Goal: Information Seeking & Learning: Learn about a topic

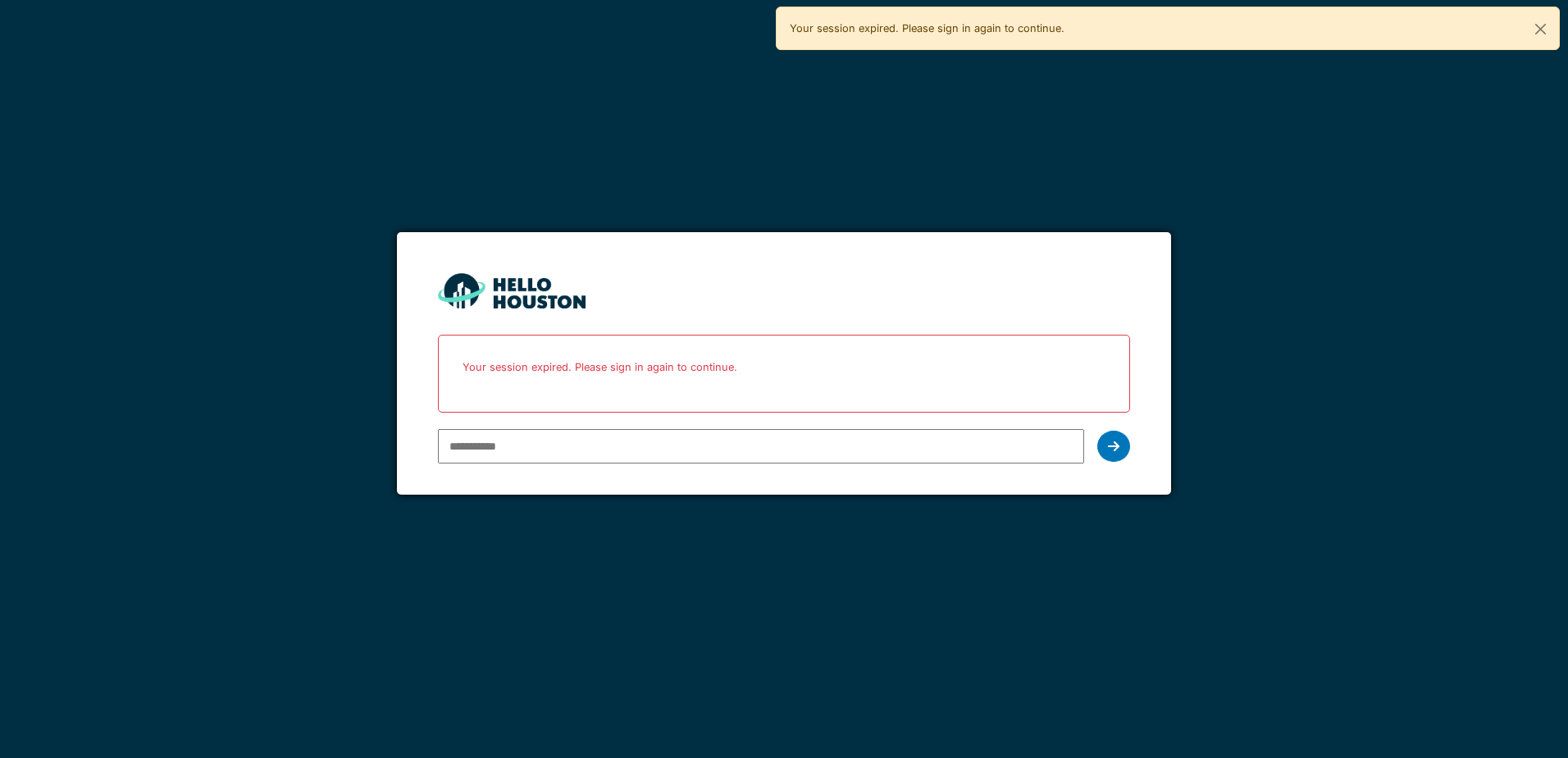
click at [582, 438] on input "email" at bounding box center [760, 446] width 646 height 35
type input "**********"
click at [1108, 450] on icon at bounding box center [1113, 446] width 12 height 13
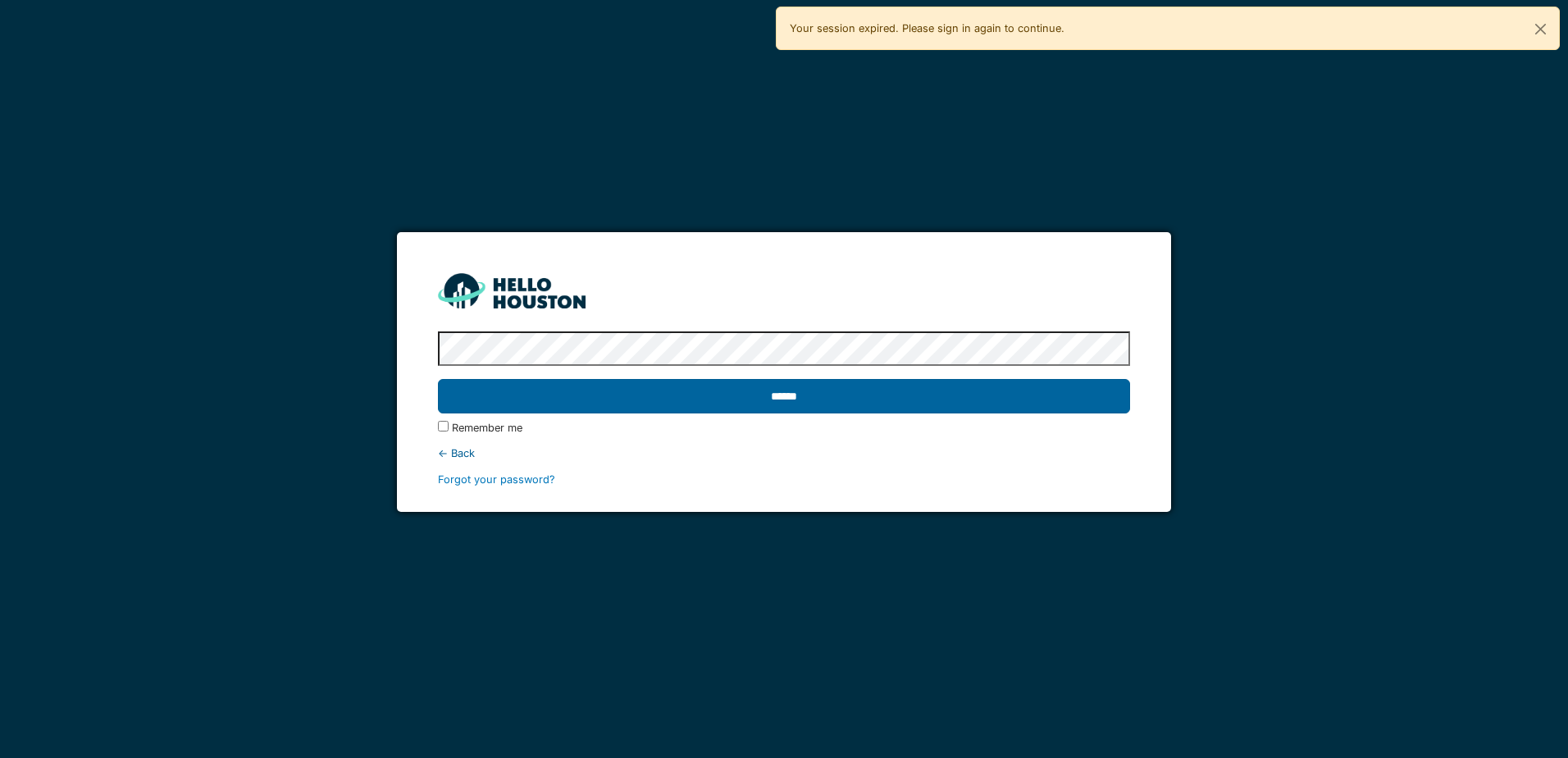
click at [848, 399] on input "******" at bounding box center [783, 396] width 691 height 35
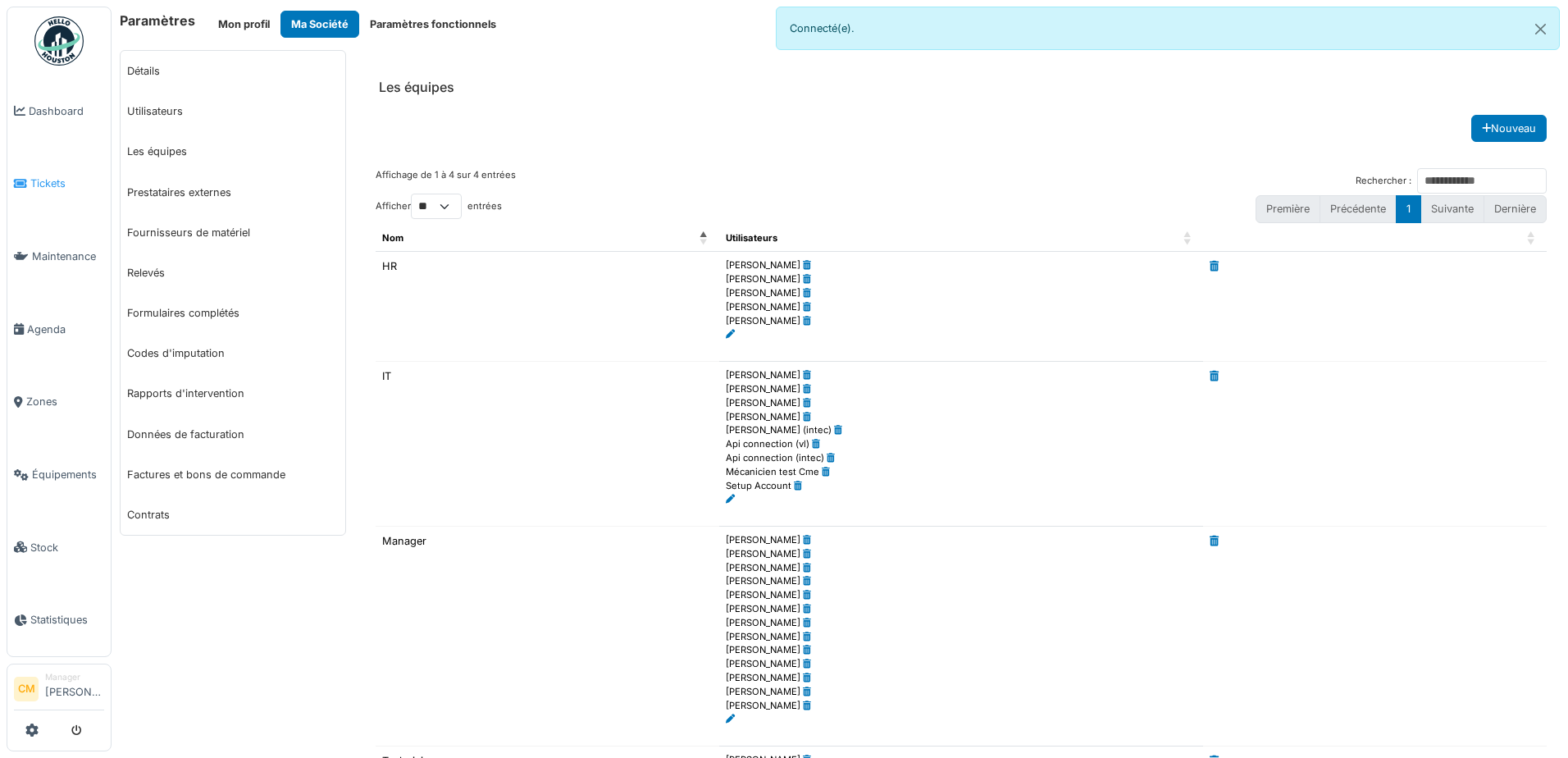
click at [52, 175] on span "Tickets" at bounding box center [67, 183] width 74 height 16
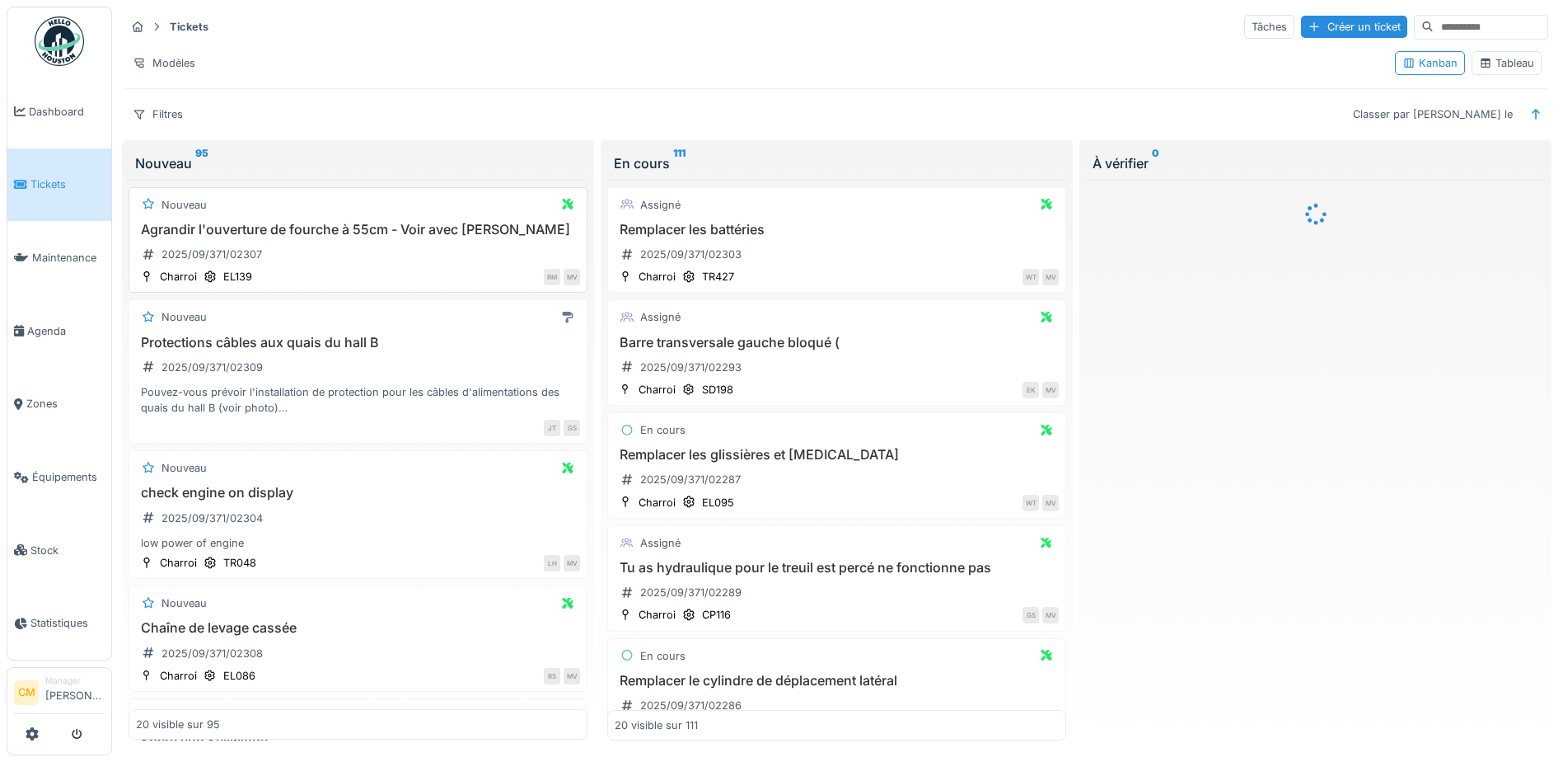
click at [368, 220] on div "Nouveau Agrandir l'ouverture de fourche à 55cm - Voir avec Roberto svp 2025/09/…" at bounding box center [358, 240] width 459 height 106
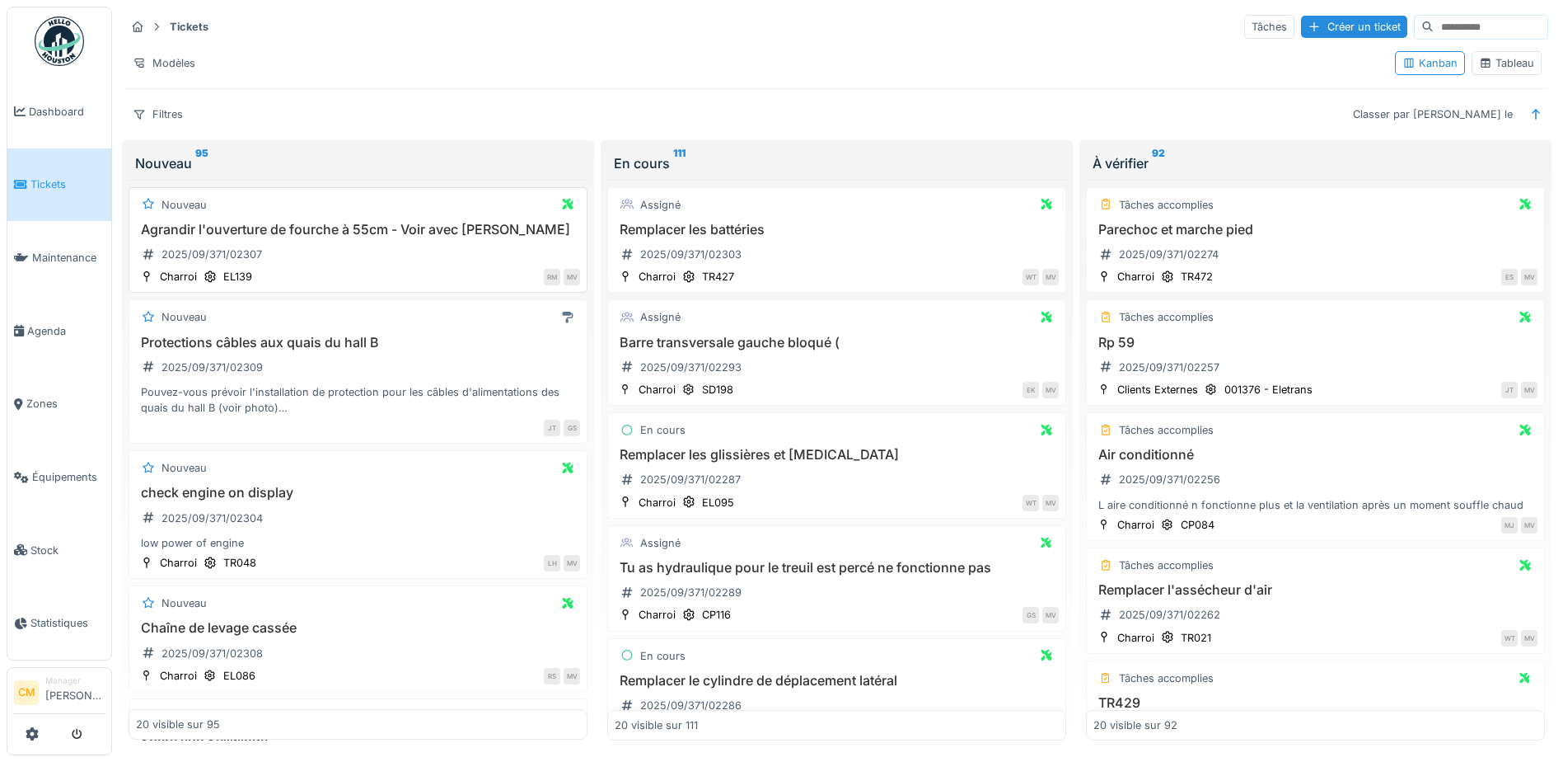
click at [392, 235] on h3 "Agrandir l'ouverture de fourche à 55cm - Voir avec Roberto svp" at bounding box center [358, 230] width 444 height 16
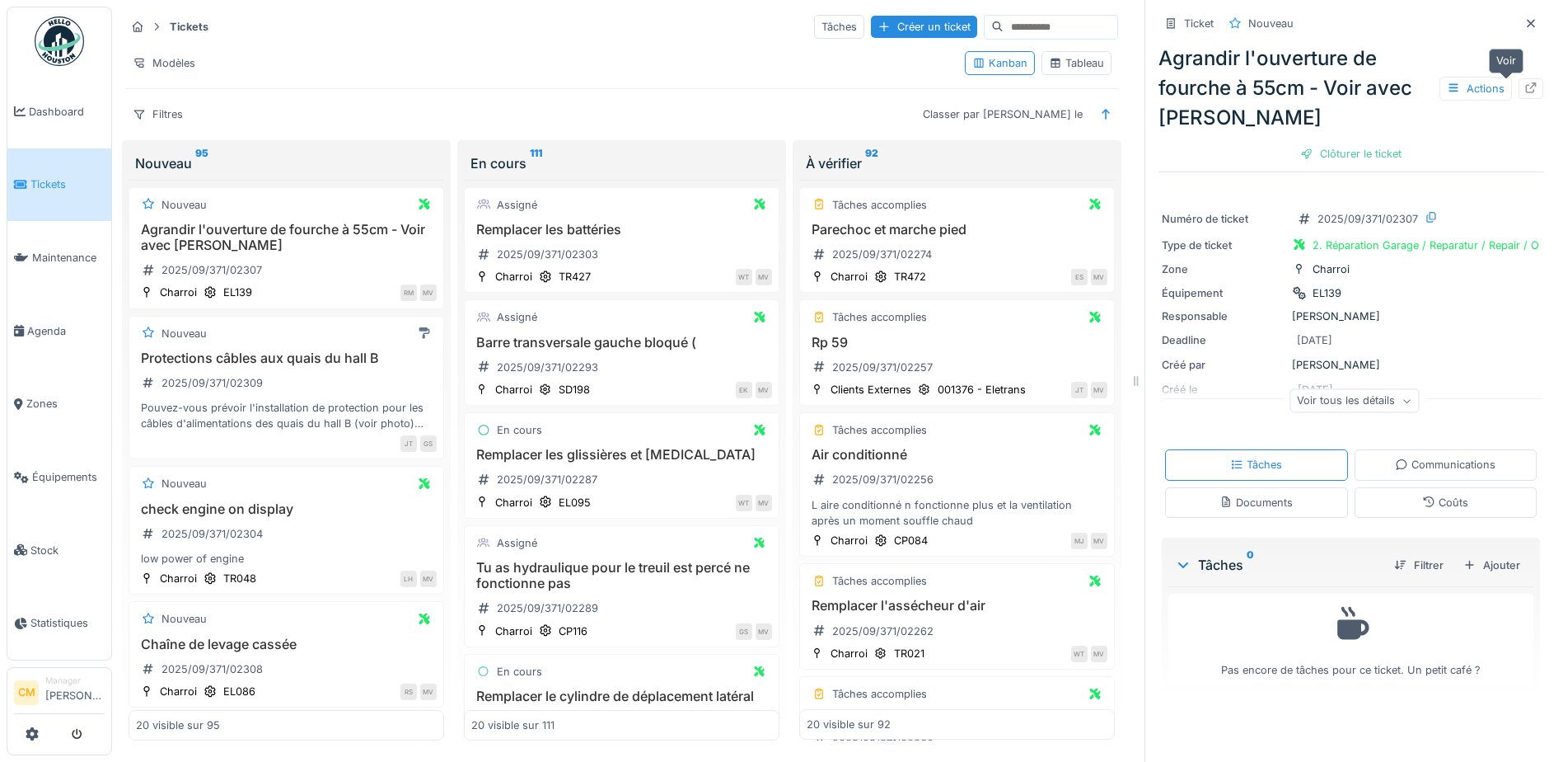
click at [1519, 87] on div at bounding box center [1531, 88] width 25 height 21
click at [332, 368] on div "Protections câbles aux quais du hall B 2025/09/371/02309 Pouvez-vous prévoir l'…" at bounding box center [286, 391] width 301 height 82
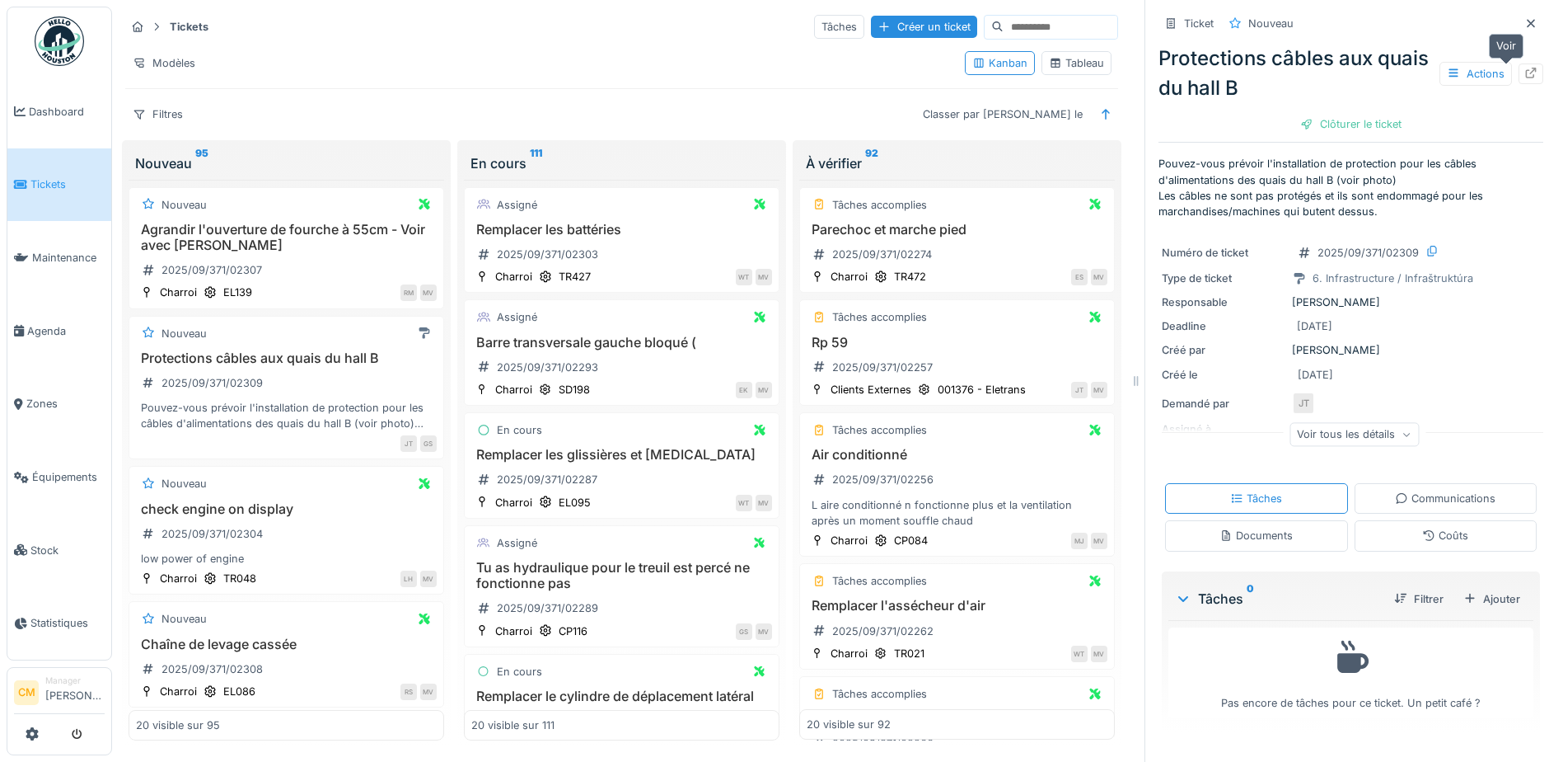
click at [1525, 75] on icon at bounding box center [1531, 73] width 13 height 11
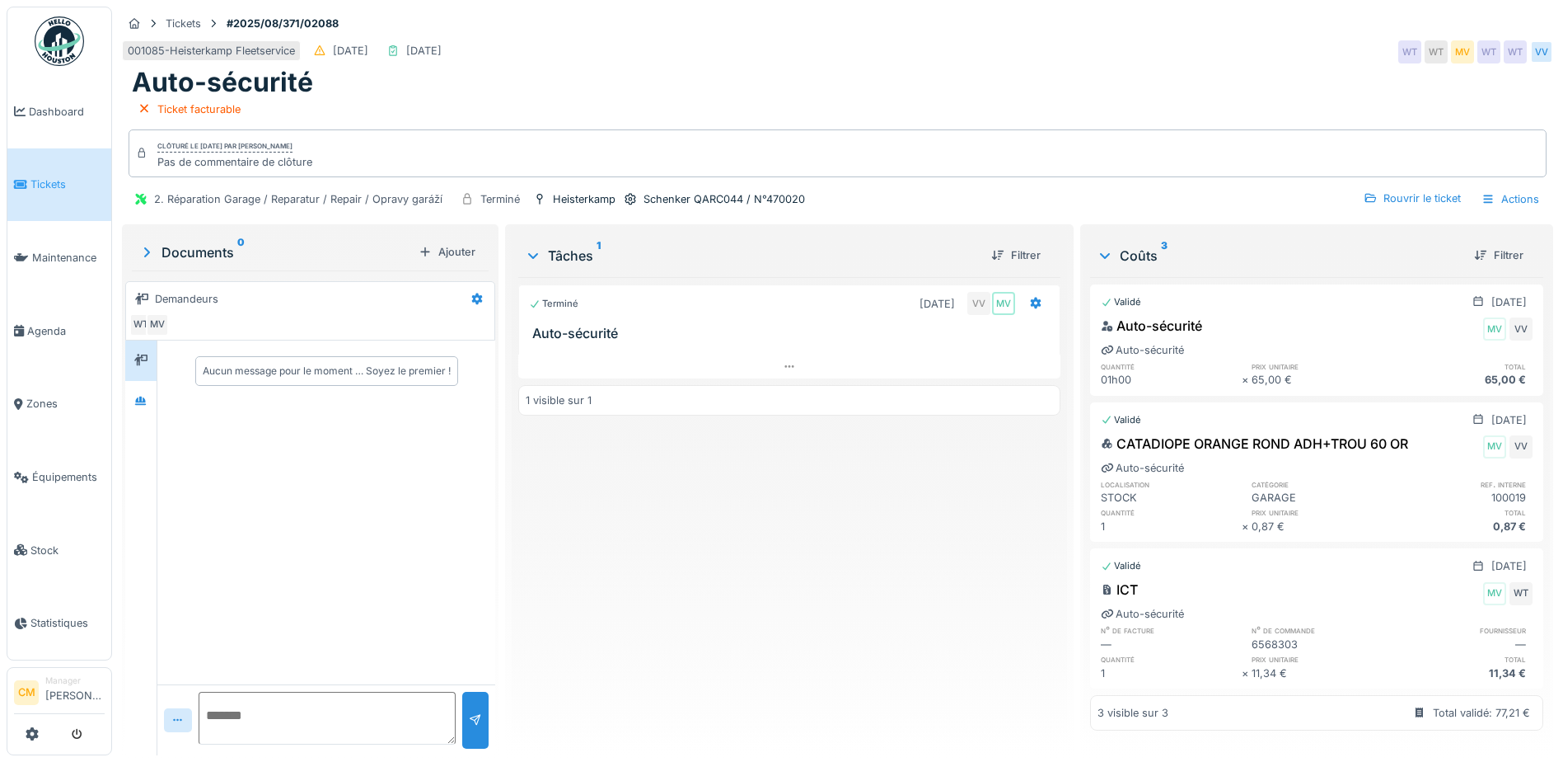
scroll to position [12, 0]
